Goal: Complete application form

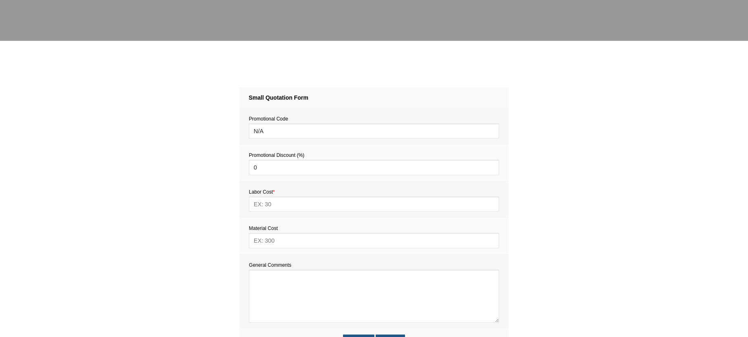
scroll to position [365, 0]
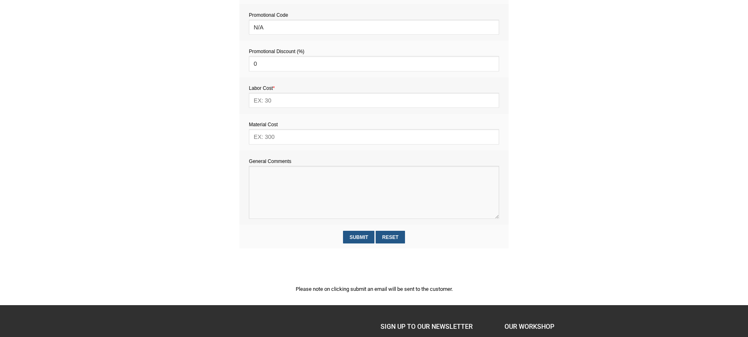
click at [256, 193] on textarea at bounding box center [374, 192] width 250 height 53
paste textarea "Estimate provision for a professional handyman (service call out and labour) to…"
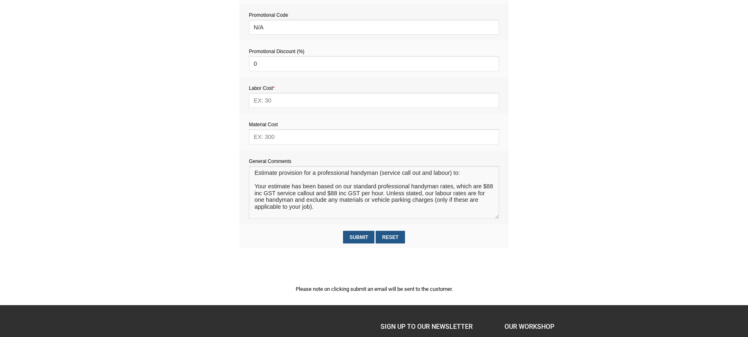
scroll to position [5, 0]
click at [266, 172] on textarea at bounding box center [374, 192] width 250 height 53
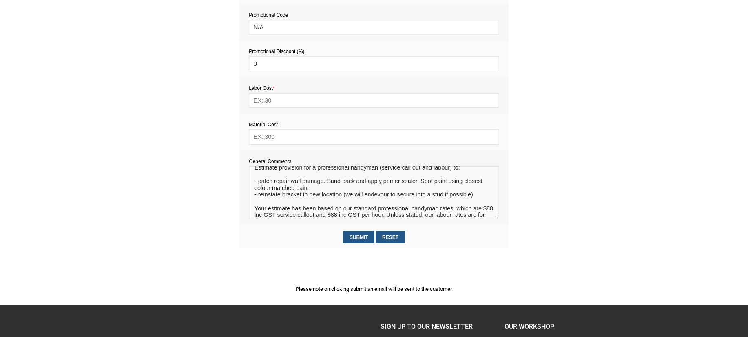
type textarea "Estimate provision for a professional handyman (service call out and labour) to…"
click at [279, 138] on input "text" at bounding box center [374, 136] width 250 height 15
click at [265, 103] on input "text" at bounding box center [374, 100] width 250 height 15
type input "352"
click at [264, 141] on input "text" at bounding box center [374, 136] width 250 height 15
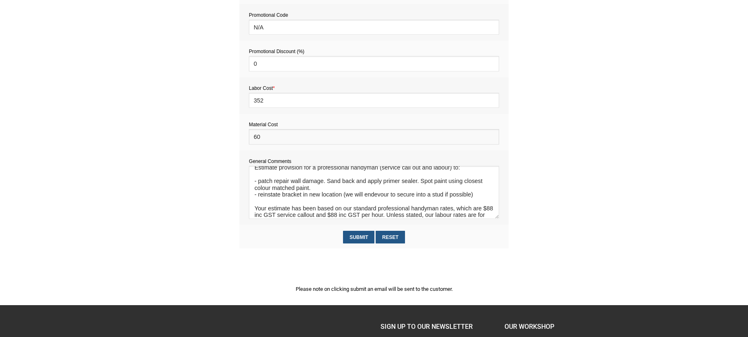
click at [260, 139] on input "60" at bounding box center [374, 136] width 250 height 15
type input "65"
click at [354, 237] on input "Submit" at bounding box center [358, 236] width 31 height 13
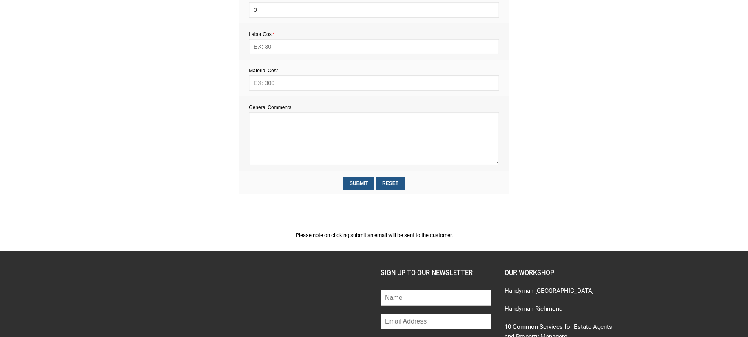
scroll to position [430, 0]
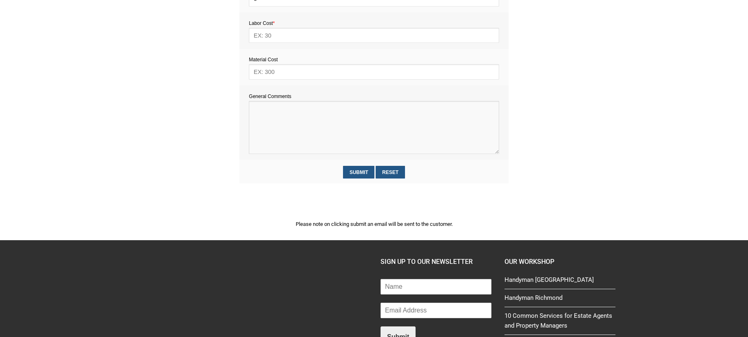
paste textarea "Estimate provision for a professional handyman (service call out and labour) to…"
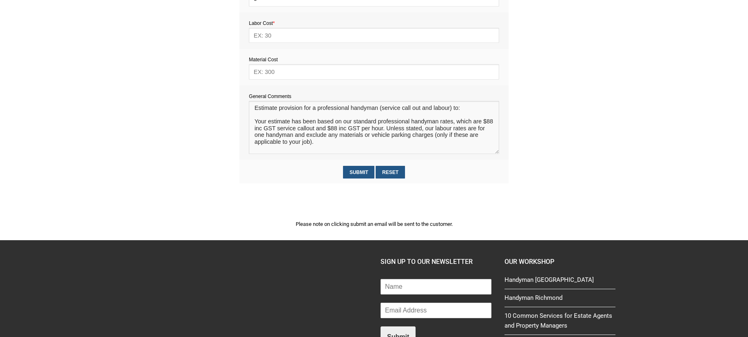
scroll to position [430, 0]
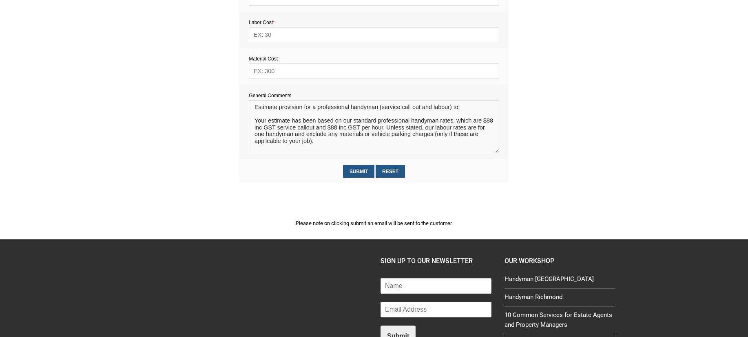
click at [267, 109] on textarea at bounding box center [374, 126] width 250 height 53
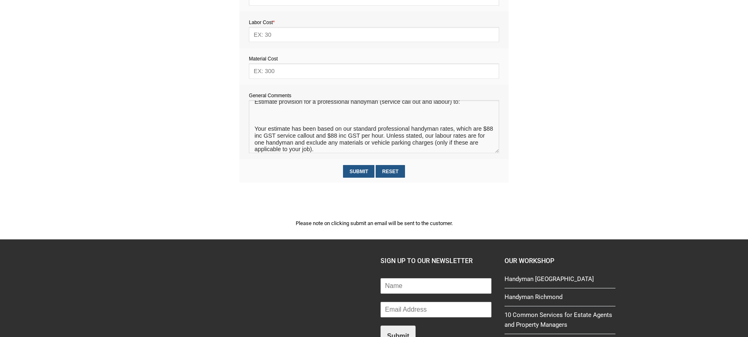
click at [259, 115] on textarea at bounding box center [374, 126] width 250 height 53
paste textarea "Check all pantry door hinges and fix a new hinge to one of the doors and also f…"
click at [255, 116] on textarea at bounding box center [374, 126] width 250 height 53
click at [346, 118] on textarea at bounding box center [374, 126] width 250 height 53
click at [359, 115] on textarea at bounding box center [374, 126] width 250 height 53
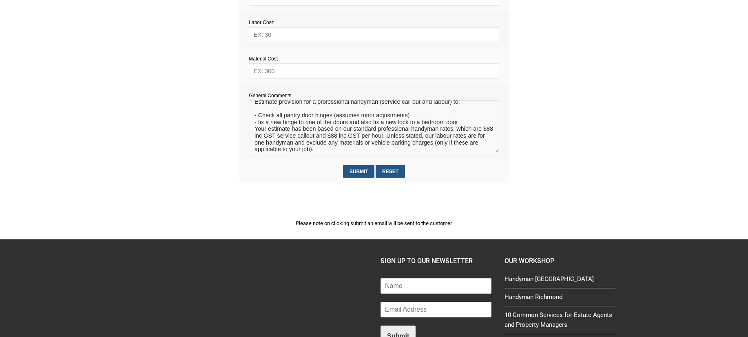
click at [366, 117] on textarea at bounding box center [374, 126] width 250 height 53
click at [360, 124] on textarea at bounding box center [374, 126] width 250 height 53
click at [373, 124] on textarea at bounding box center [374, 126] width 250 height 53
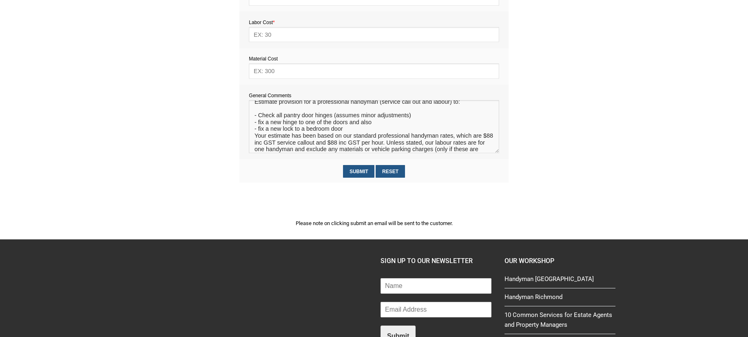
click at [350, 132] on textarea at bounding box center [374, 126] width 250 height 53
click at [374, 122] on textarea at bounding box center [374, 126] width 250 height 53
click at [366, 124] on textarea at bounding box center [374, 126] width 250 height 53
type textarea "Estimate provision for a professional handyman (service call out and labour) to…"
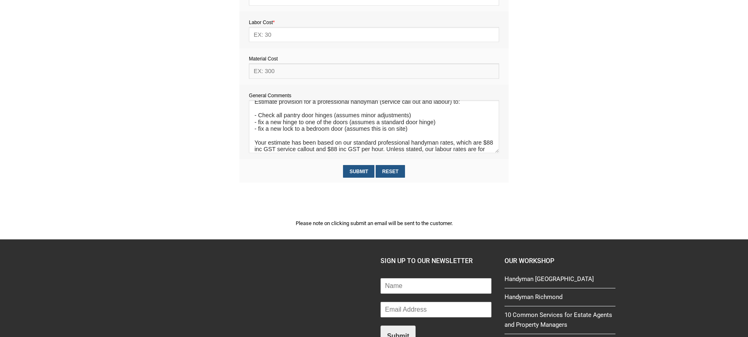
click at [271, 74] on input "text" at bounding box center [374, 70] width 250 height 15
type input "TBC"
click at [264, 37] on input "text" at bounding box center [374, 34] width 250 height 15
click at [536, 71] on section "2345e2c5d5f72562f27550317fc0dec589e7a86bab2aadbe371c77e88a3318c7 f6879ebfd450a6…" at bounding box center [374, 56] width 748 height 368
click at [280, 38] on input "text" at bounding box center [374, 34] width 250 height 15
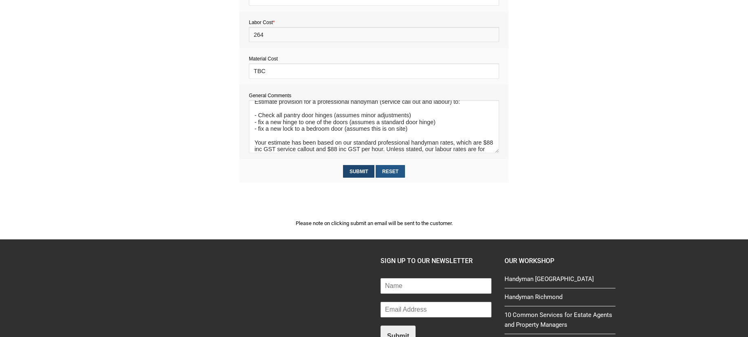
type input "264"
click at [360, 175] on input "Submit" at bounding box center [358, 171] width 31 height 13
